Goal: Task Accomplishment & Management: Manage account settings

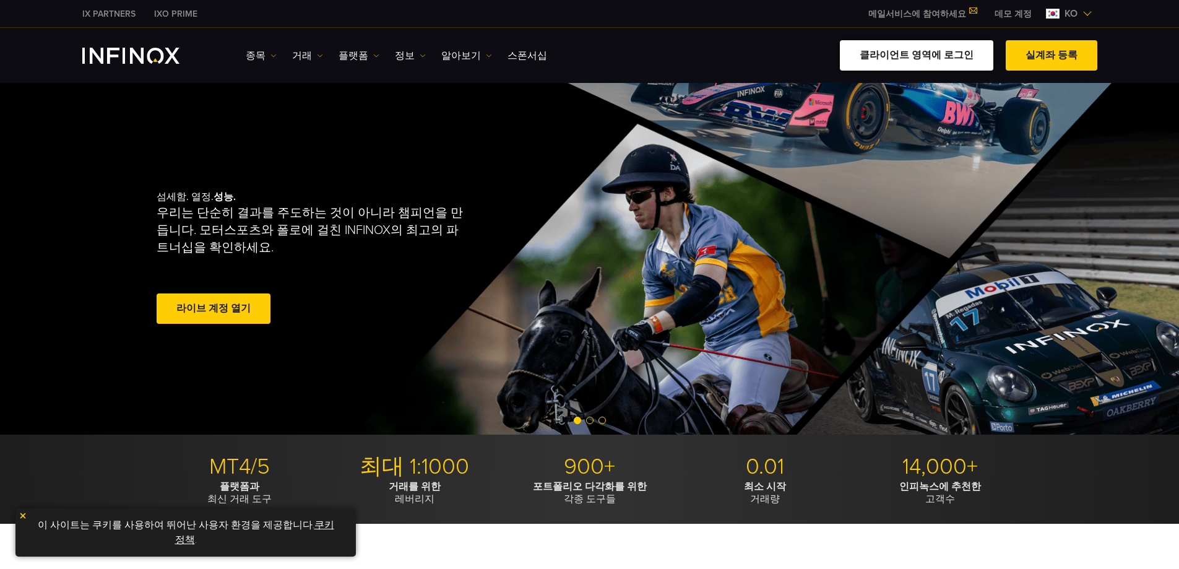
click at [934, 53] on link "클라이언트 영역에 로그인" at bounding box center [917, 55] width 154 height 30
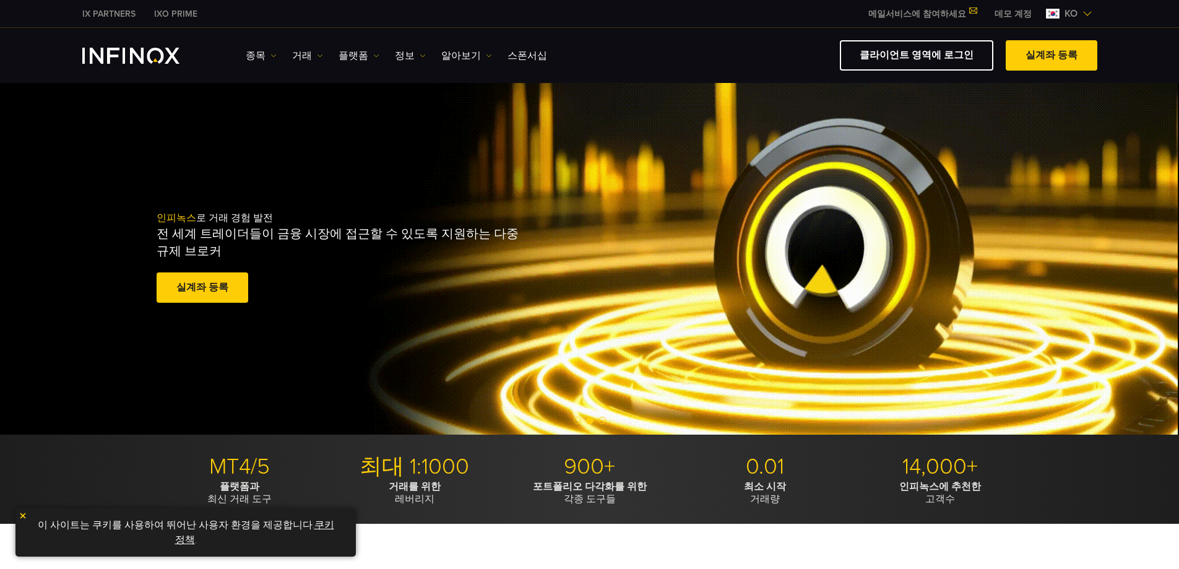
click at [939, 176] on div "인피녹스 로 거래 경험 발전 전 세계 트레이더들이 금융 시장에 접근할 수 있도록 지원하는 다중 규제 브로커 실계좌 등록 훌륭해요. - 515개…" at bounding box center [589, 259] width 1179 height 352
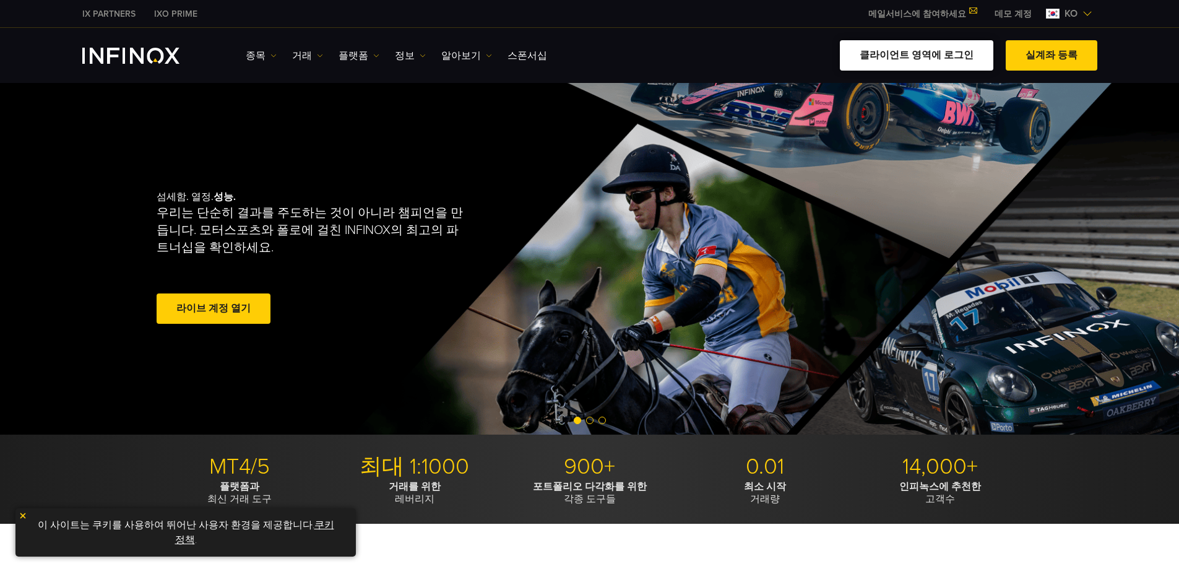
click at [935, 41] on link "클라이언트 영역에 로그인" at bounding box center [917, 55] width 154 height 30
click at [942, 49] on link "클라이언트 영역에 로그인" at bounding box center [917, 55] width 154 height 30
click at [880, 46] on link "클라이언트 영역에 로그인" at bounding box center [917, 55] width 154 height 30
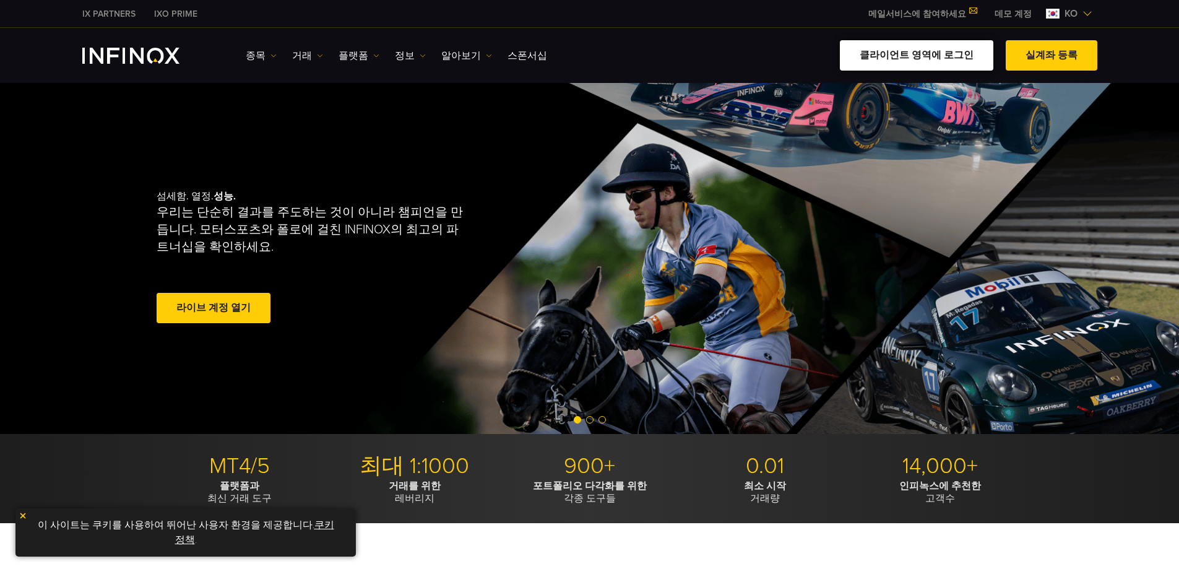
click at [880, 46] on link "클라이언트 영역에 로그인" at bounding box center [917, 55] width 154 height 30
